Goal: Information Seeking & Learning: Find contact information

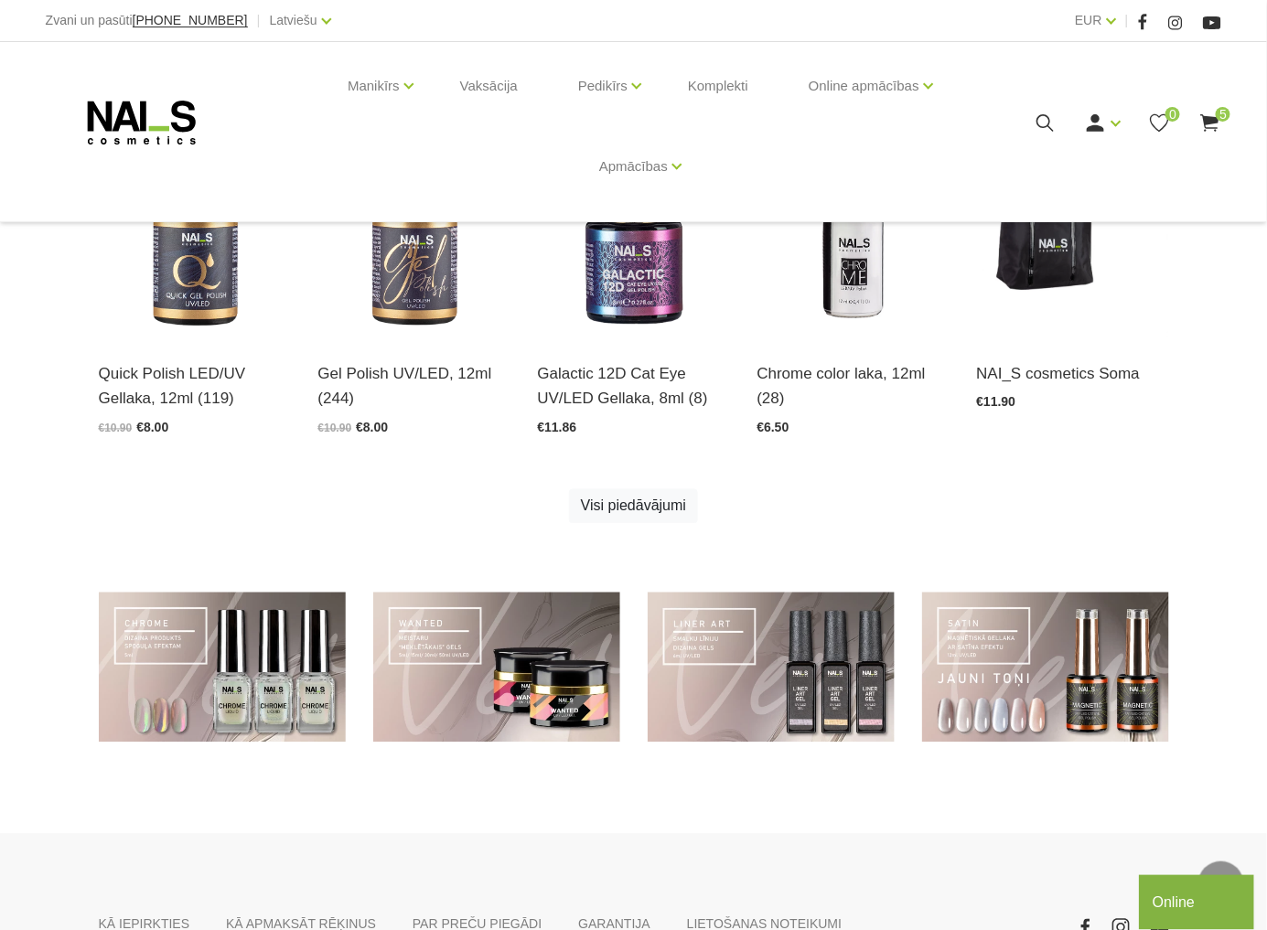
scroll to position [1131, 0]
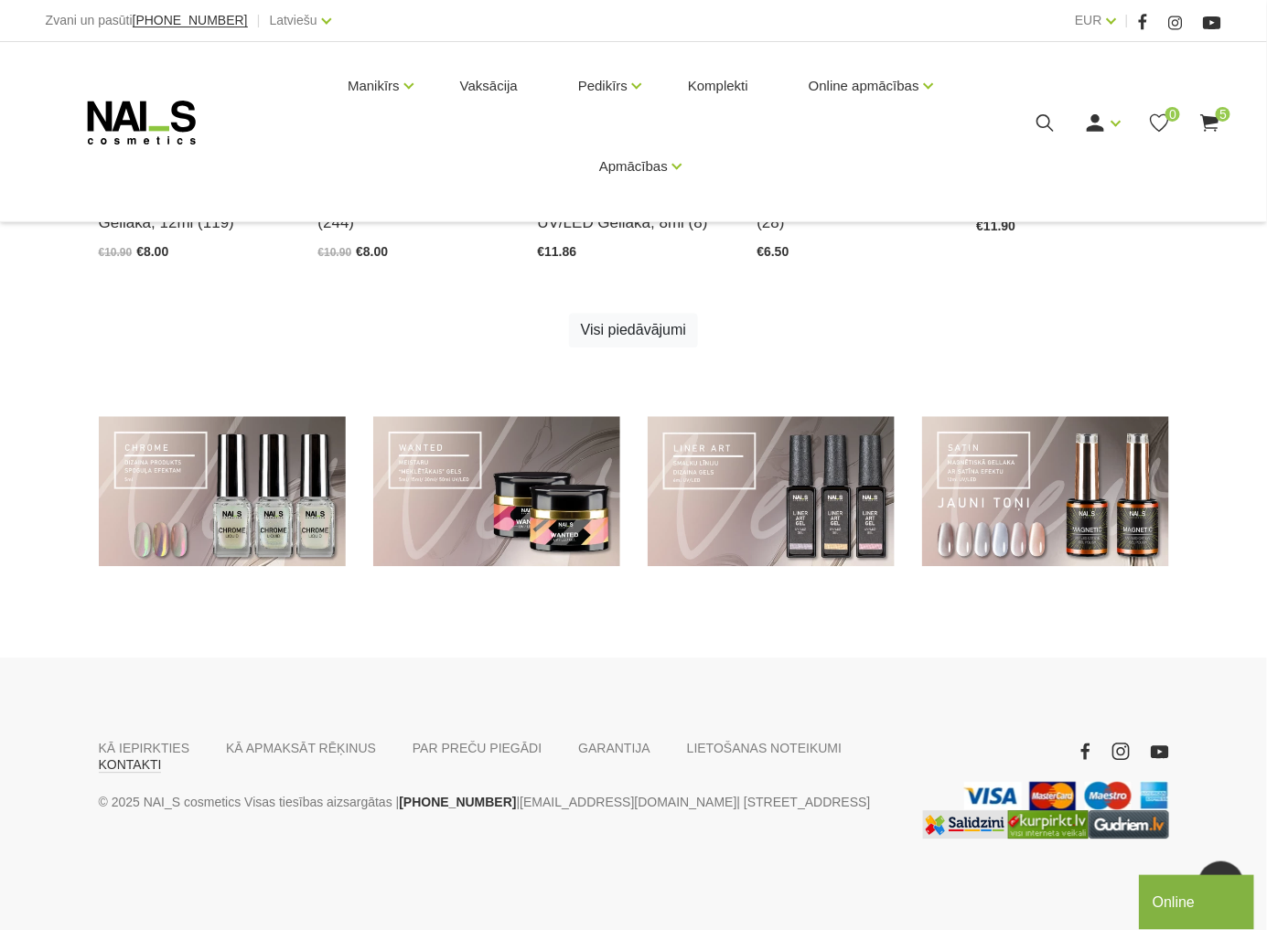
click at [162, 758] on link "KONTAKTI" at bounding box center [130, 766] width 63 height 16
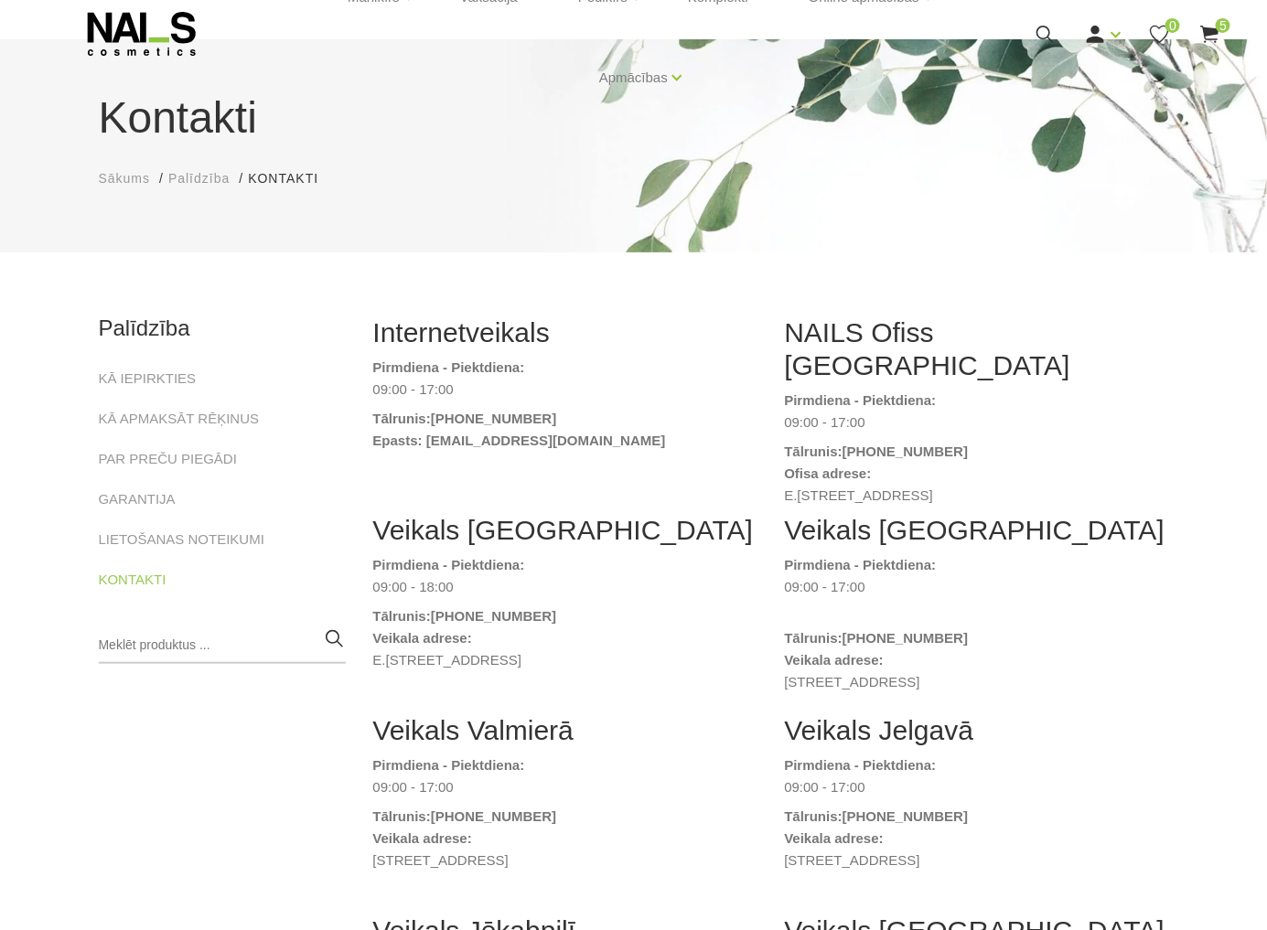
scroll to position [86, 0]
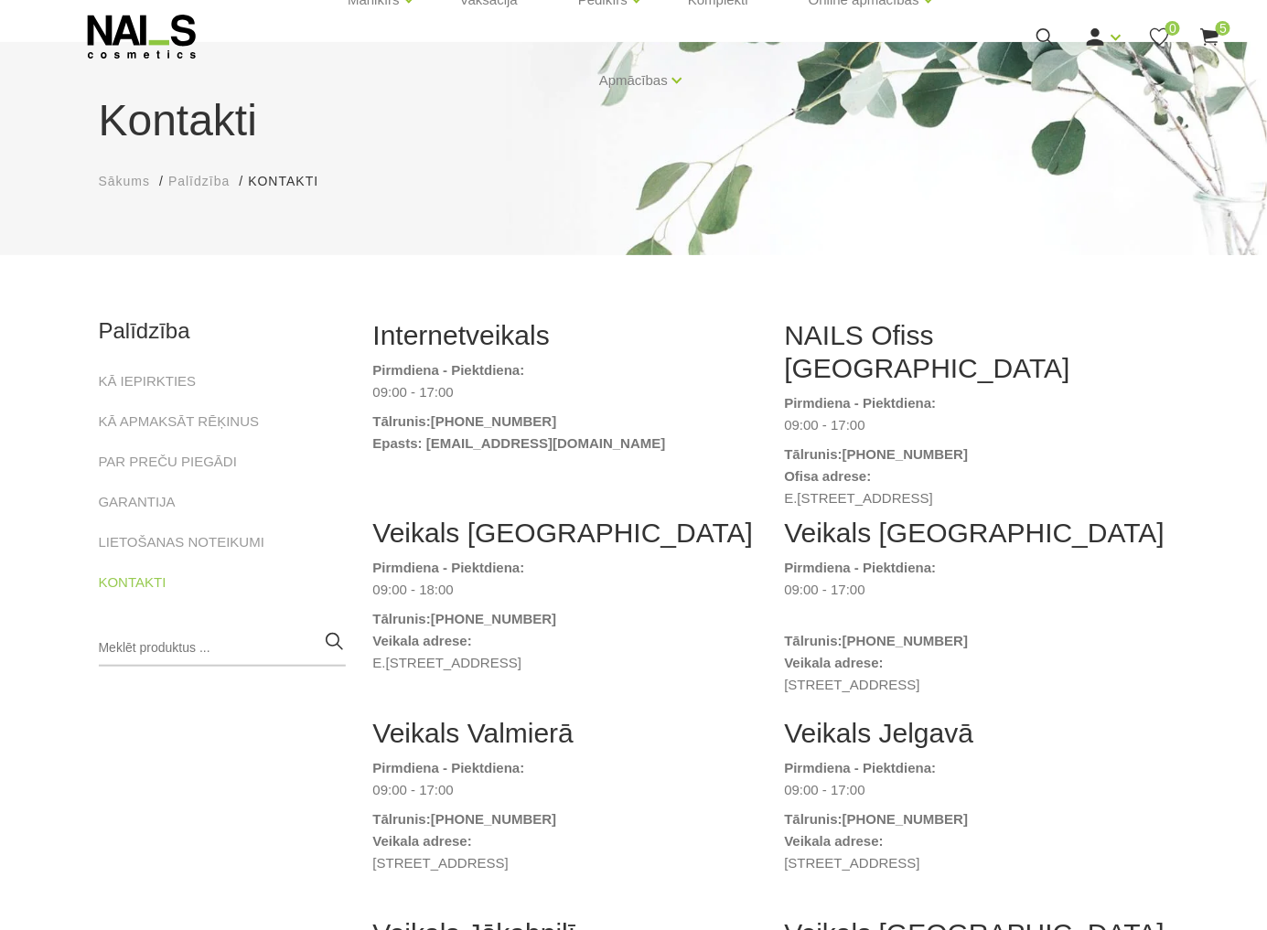
click at [921, 488] on dd "E.[STREET_ADDRESS]" at bounding box center [977, 499] width 384 height 22
copy dd "E.[STREET_ADDRESS]"
click at [921, 488] on dd "E.[STREET_ADDRESS]" at bounding box center [977, 499] width 384 height 22
click at [463, 174] on ul "Sākums Palīdzība Kontakti Kontakti" at bounding box center [634, 181] width 1070 height 19
